Goal: Check status

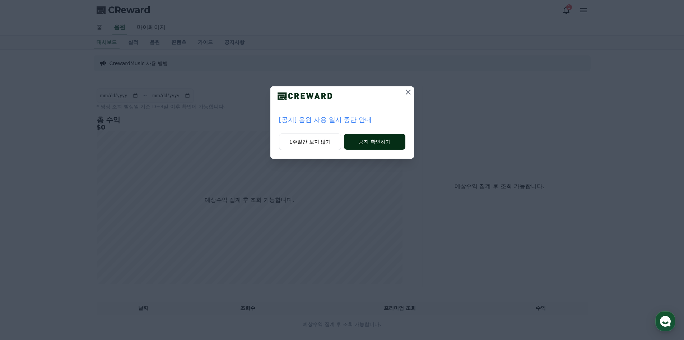
click at [361, 143] on button "공지 확인하기" at bounding box center [374, 142] width 61 height 16
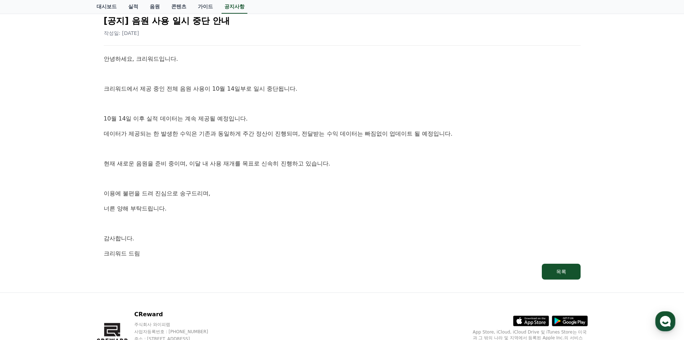
scroll to position [72, 0]
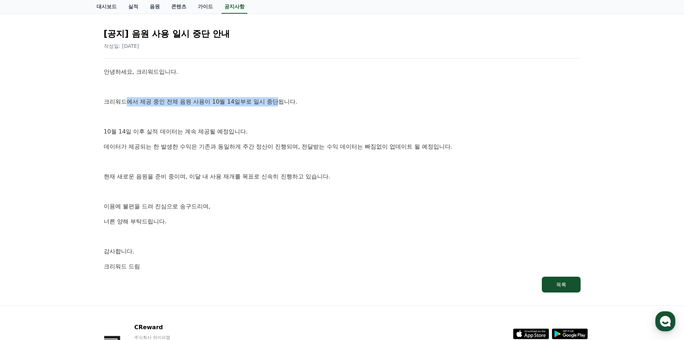
drag, startPoint x: 127, startPoint y: 100, endPoint x: 276, endPoint y: 95, distance: 149.2
click at [276, 95] on div "안녕하세요, 크리워드입니다. 크리워드에서 제공 중인 전체 음원 사용이 10월 14일부로 일시 중단됩니다. [DATE] 이후 실적 데이터는 계속…" at bounding box center [342, 168] width 477 height 203
click at [115, 139] on div "안녕하세요, 크리워드입니다. 크리워드에서 제공 중인 전체 음원 사용이 10월 14일부로 일시 중단됩니다. 10월 14일 이후 실적 데이터는 계…" at bounding box center [342, 168] width 477 height 203
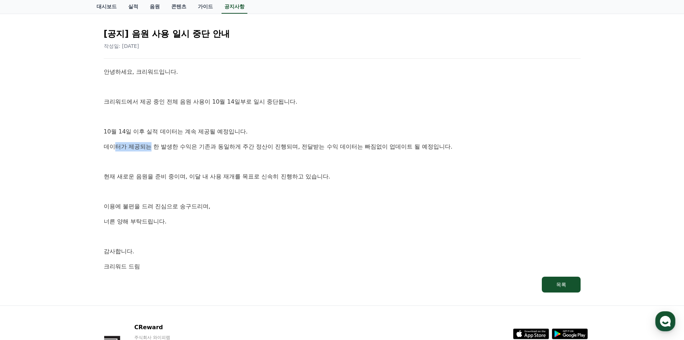
drag, startPoint x: 115, startPoint y: 147, endPoint x: 150, endPoint y: 146, distance: 35.2
click at [150, 146] on p "데이터가 제공되는 한 발생한 수익은 기존과 동일하게 주간 정산이 진행되며, 전달받는 수익 데이터는 빠짐없이 업데이트 될 예정입니다." at bounding box center [342, 146] width 477 height 9
drag, startPoint x: 184, startPoint y: 174, endPoint x: 242, endPoint y: 171, distance: 58.3
click at [242, 171] on div "안녕하세요, 크리워드입니다. 크리워드에서 제공 중인 전체 음원 사용이 10월 14일부로 일시 중단됩니다. 10월 14일 이후 실적 데이터는 계…" at bounding box center [342, 168] width 477 height 203
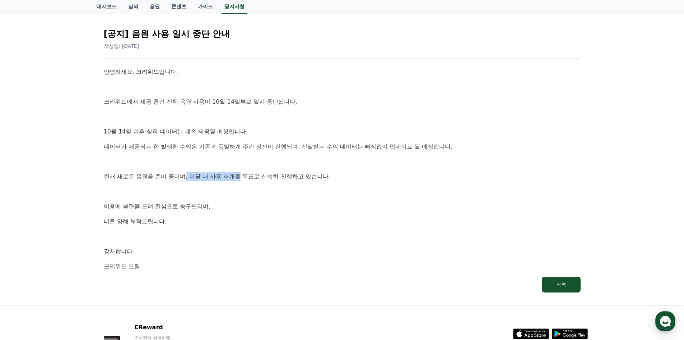
click at [242, 171] on div "안녕하세요, 크리워드입니다. 크리워드에서 제공 중인 전체 음원 사용이 10월 14일부로 일시 중단됩니다. 10월 14일 이후 실적 데이터는 계…" at bounding box center [342, 168] width 477 height 203
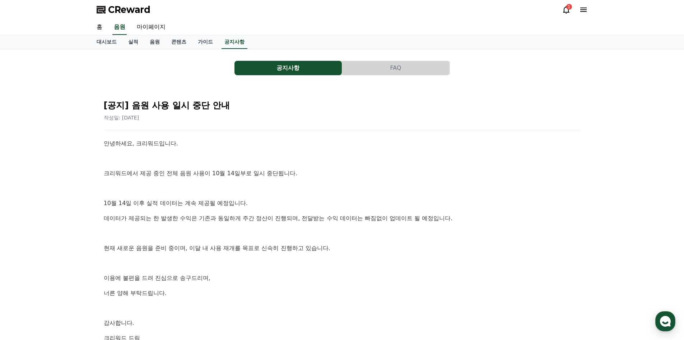
scroll to position [0, 0]
click at [150, 42] on link "음원" at bounding box center [155, 43] width 22 height 14
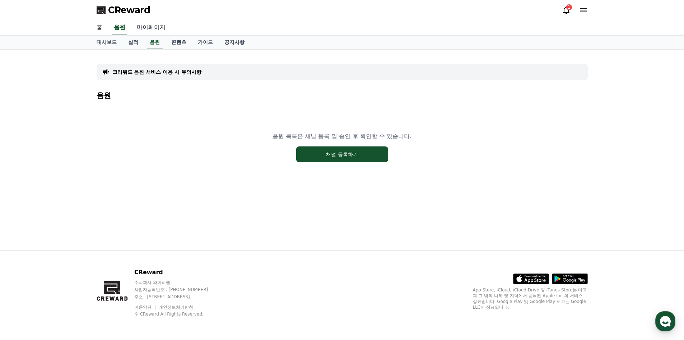
click at [164, 26] on link "마이페이지" at bounding box center [151, 27] width 40 height 15
select select "**********"
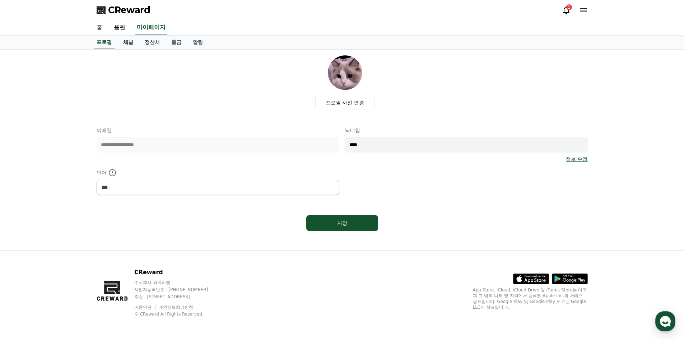
click at [137, 40] on link "채널" at bounding box center [128, 43] width 22 height 14
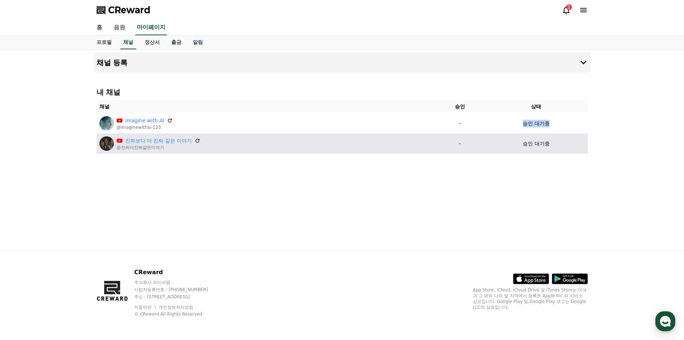
drag, startPoint x: 557, startPoint y: 124, endPoint x: 518, endPoint y: 134, distance: 40.0
click at [519, 123] on div "승인 대기중" at bounding box center [536, 124] width 97 height 8
drag, startPoint x: 527, startPoint y: 149, endPoint x: 552, endPoint y: 150, distance: 24.8
click at [552, 150] on td "승인 대기중" at bounding box center [536, 143] width 103 height 20
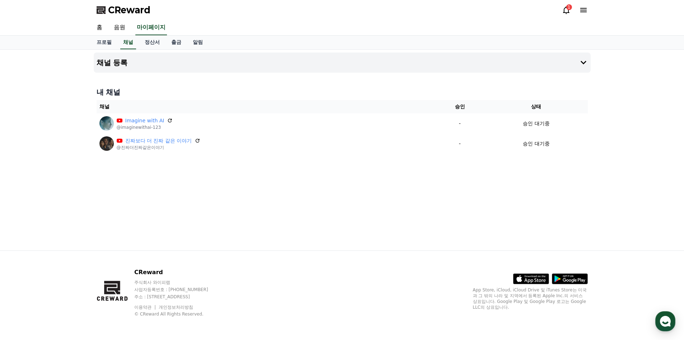
click at [546, 171] on div "채널 등록 내 채널 채널 승인 상태 Imagine with AI @imaginewithai-123 - 승인 대기중 진짜보다 더 진짜 같은 이야…" at bounding box center [342, 150] width 503 height 200
